Goal: Find specific page/section: Find specific page/section

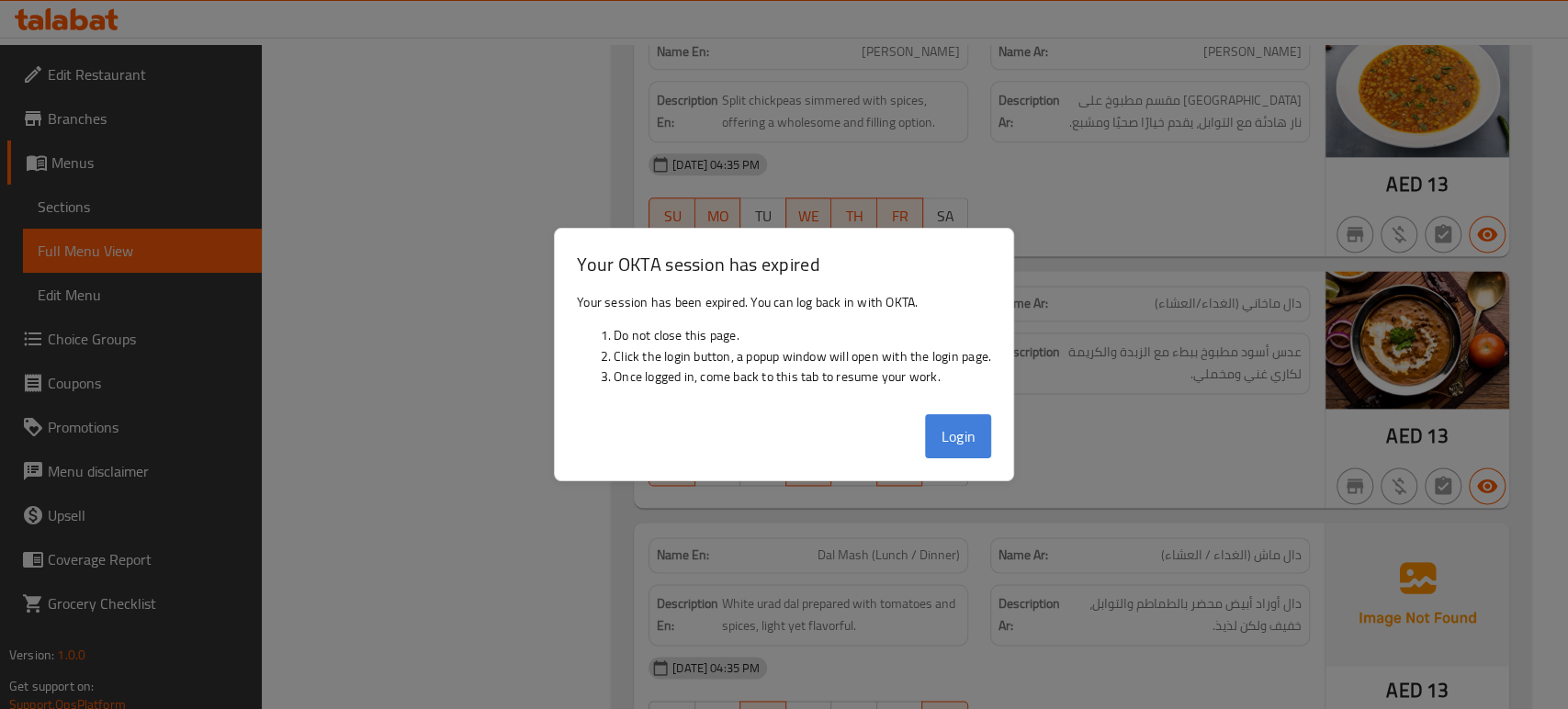
scroll to position [10930, 0]
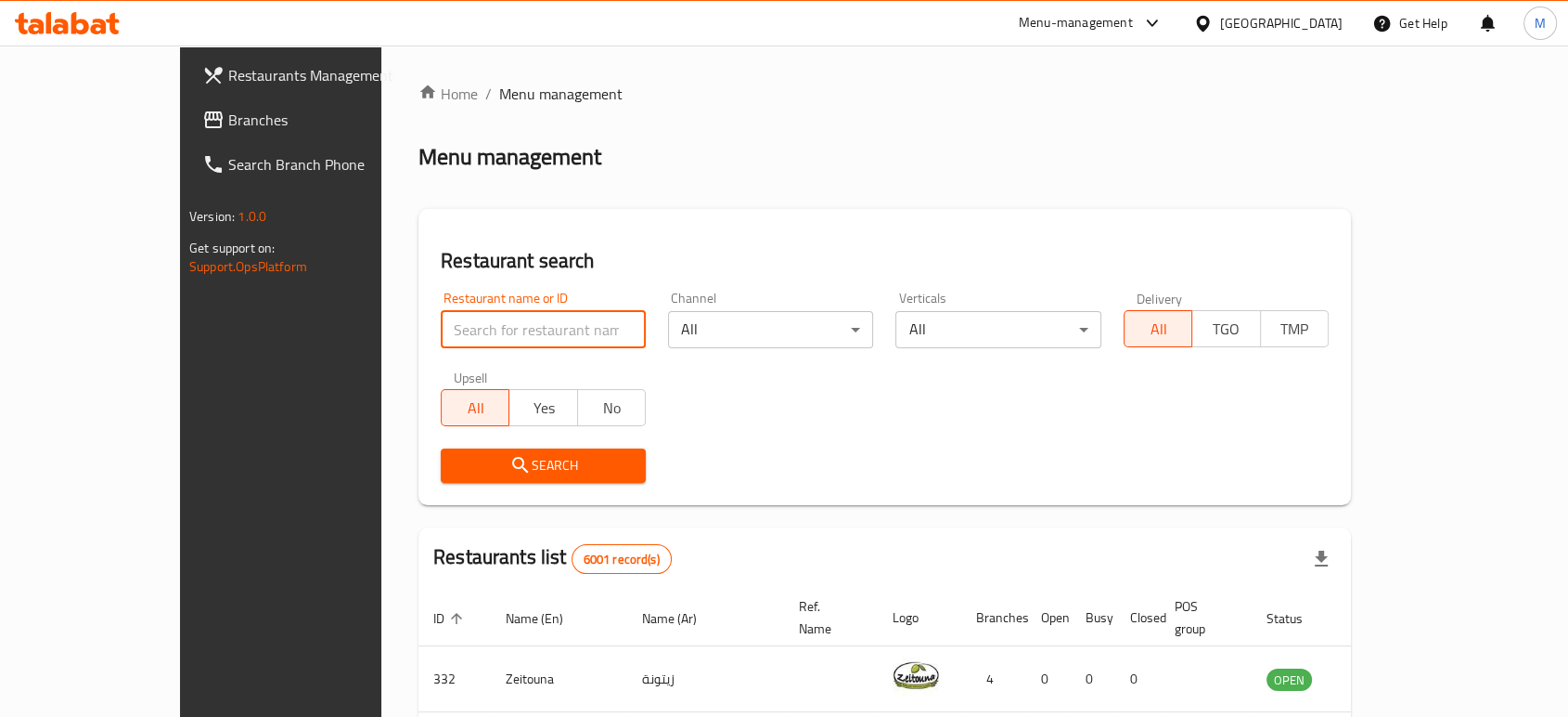
click at [507, 325] on input "search" at bounding box center [543, 330] width 205 height 37
paste input "660069"
type input "660069"
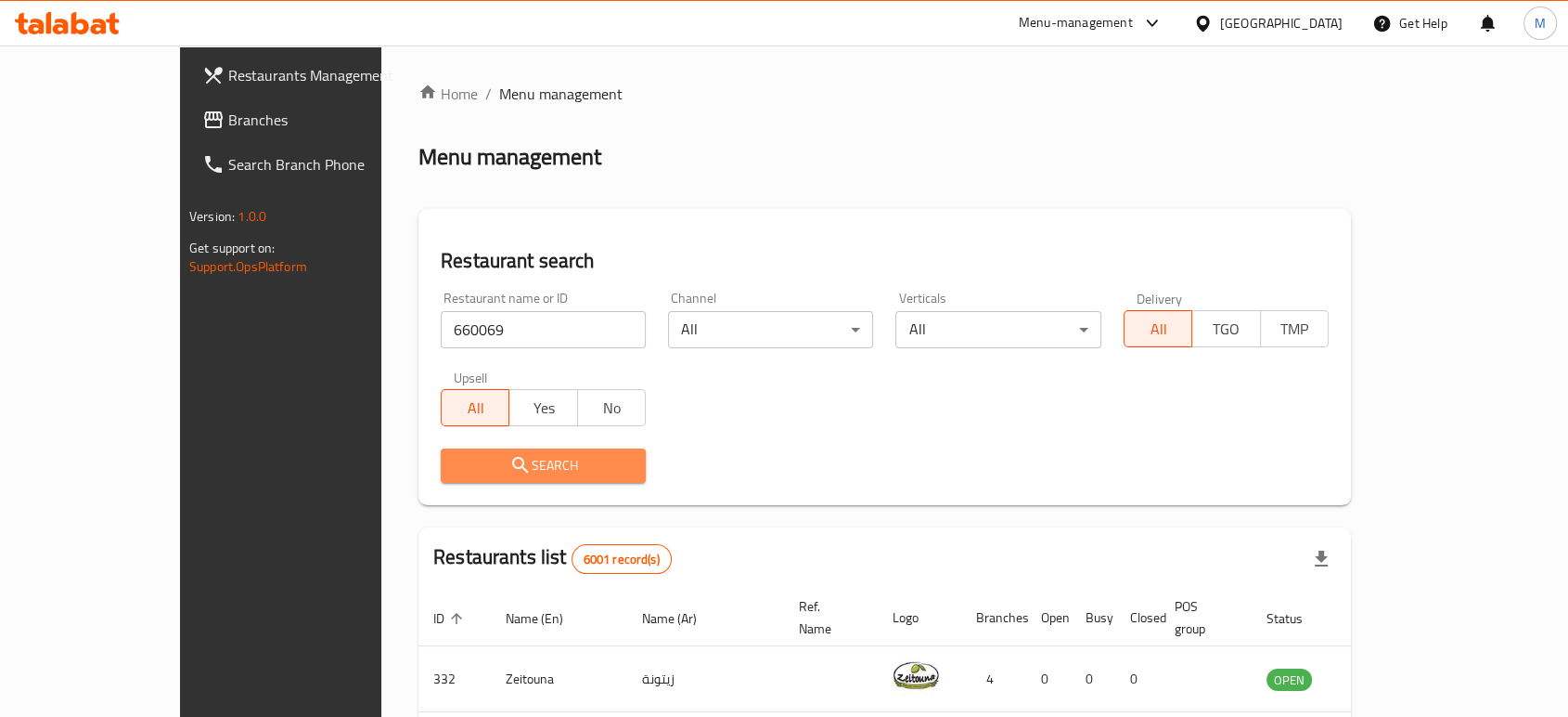
click at [480, 469] on span "Search" at bounding box center [543, 466] width 175 height 24
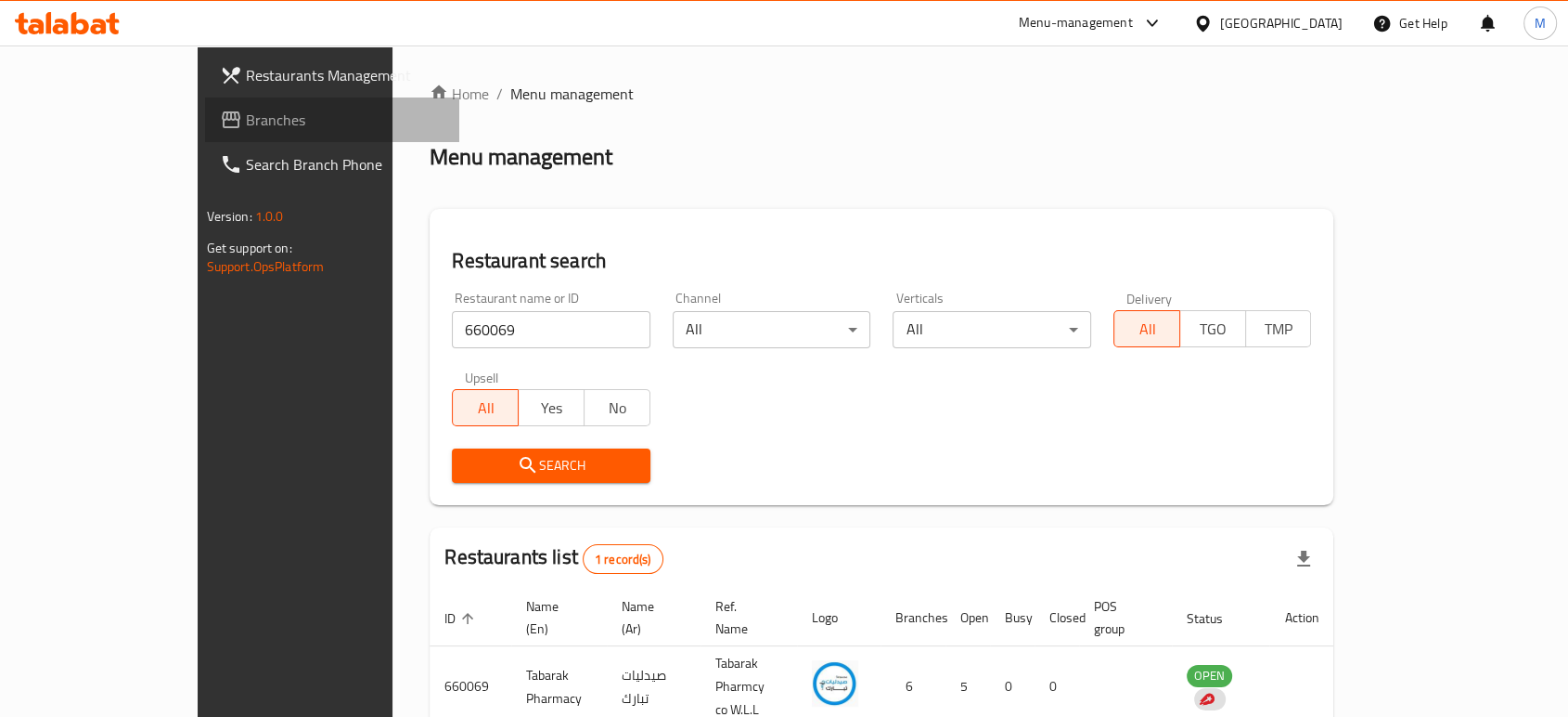
click at [246, 126] on span "Branches" at bounding box center [345, 119] width 199 height 23
